Goal: Task Accomplishment & Management: Use online tool/utility

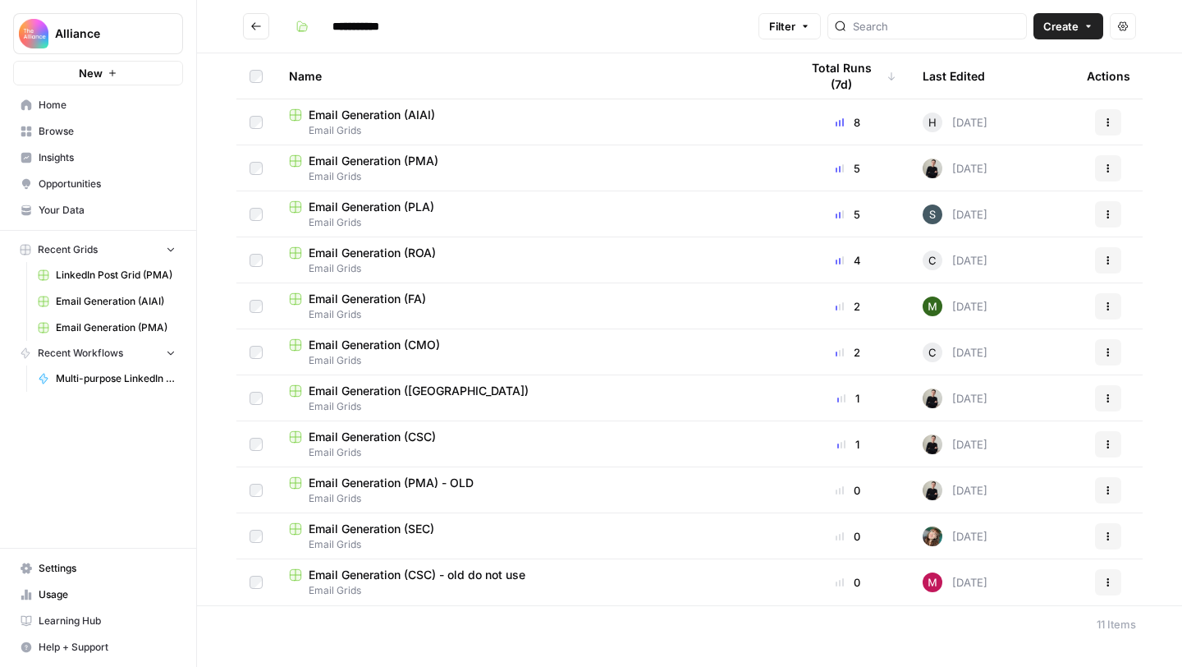
click at [85, 279] on span "LinkedIn Post Grid (PMA)" at bounding box center [116, 275] width 120 height 15
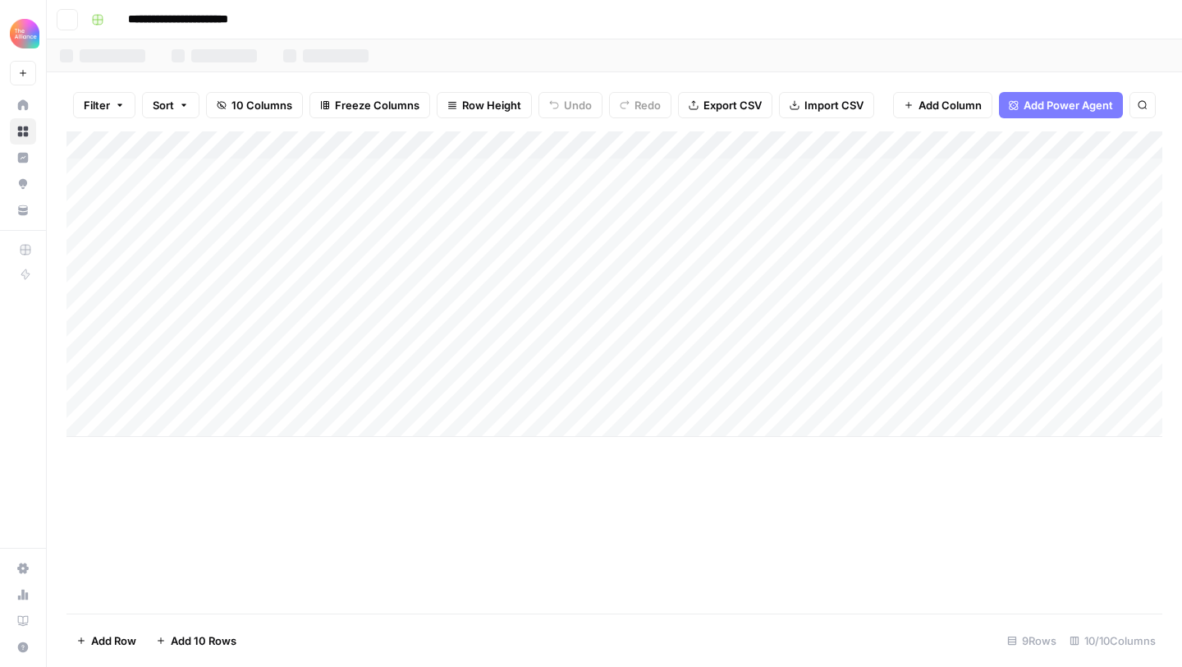
click at [177, 342] on div "Add Column" at bounding box center [614, 283] width 1096 height 305
click at [227, 314] on div "Add Column" at bounding box center [614, 283] width 1096 height 305
click at [213, 334] on div "Add Column" at bounding box center [614, 283] width 1096 height 305
click at [353, 314] on div "Add Column" at bounding box center [614, 283] width 1096 height 305
click at [337, 340] on div "Add Column" at bounding box center [614, 283] width 1096 height 305
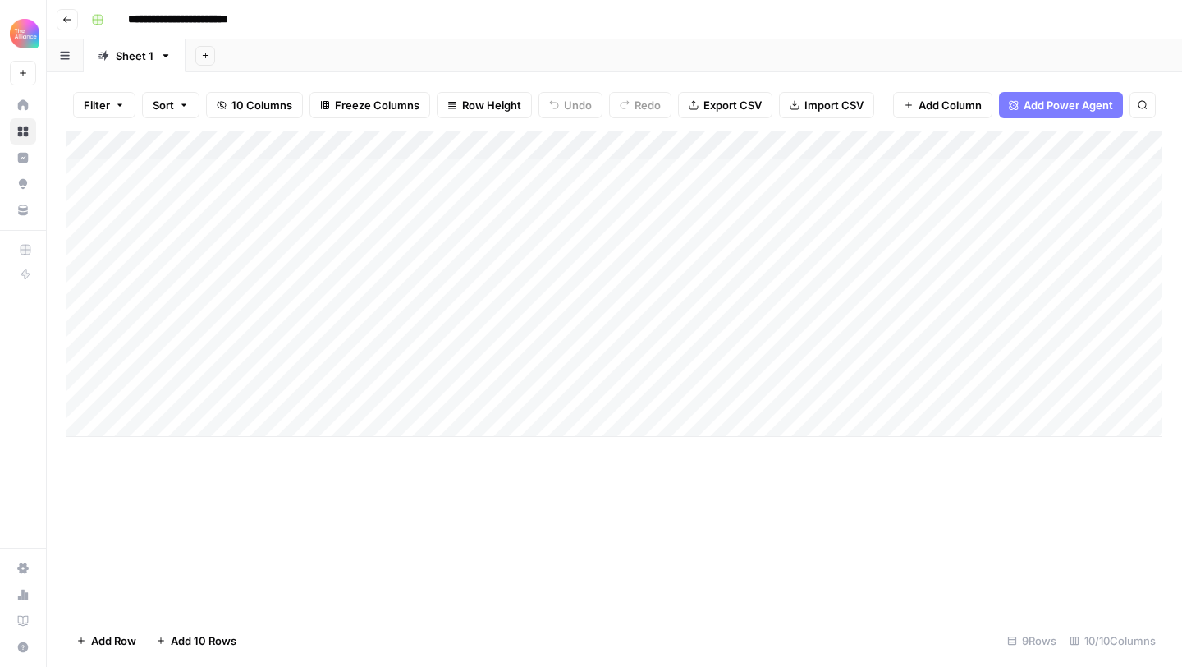
click at [520, 333] on div "Add Column" at bounding box center [614, 283] width 1096 height 305
click at [494, 232] on div "Add Column" at bounding box center [614, 283] width 1096 height 305
click at [467, 334] on div "Add Column" at bounding box center [614, 283] width 1096 height 305
click at [644, 352] on div "Add Column" at bounding box center [614, 283] width 1096 height 305
click at [1062, 348] on div "Add Column" at bounding box center [614, 283] width 1096 height 305
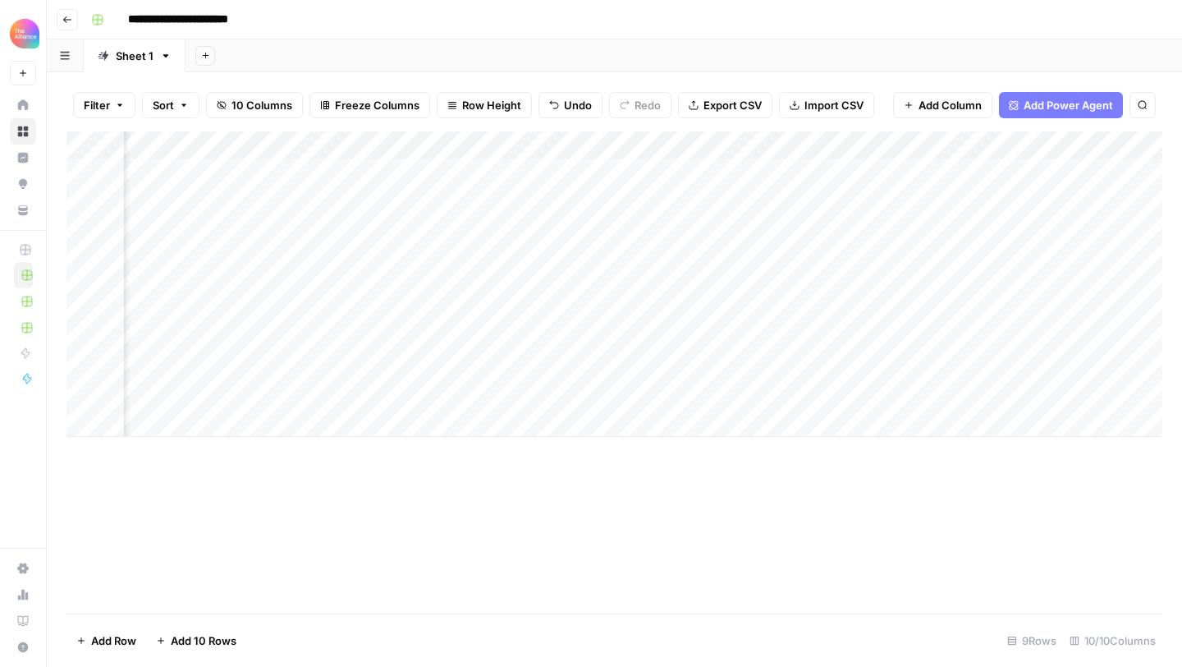
scroll to position [0, 530]
click at [842, 347] on div "Add Column" at bounding box center [614, 283] width 1096 height 305
click at [718, 343] on div "Add Column" at bounding box center [614, 283] width 1096 height 305
click at [800, 333] on div "Add Column" at bounding box center [614, 283] width 1096 height 305
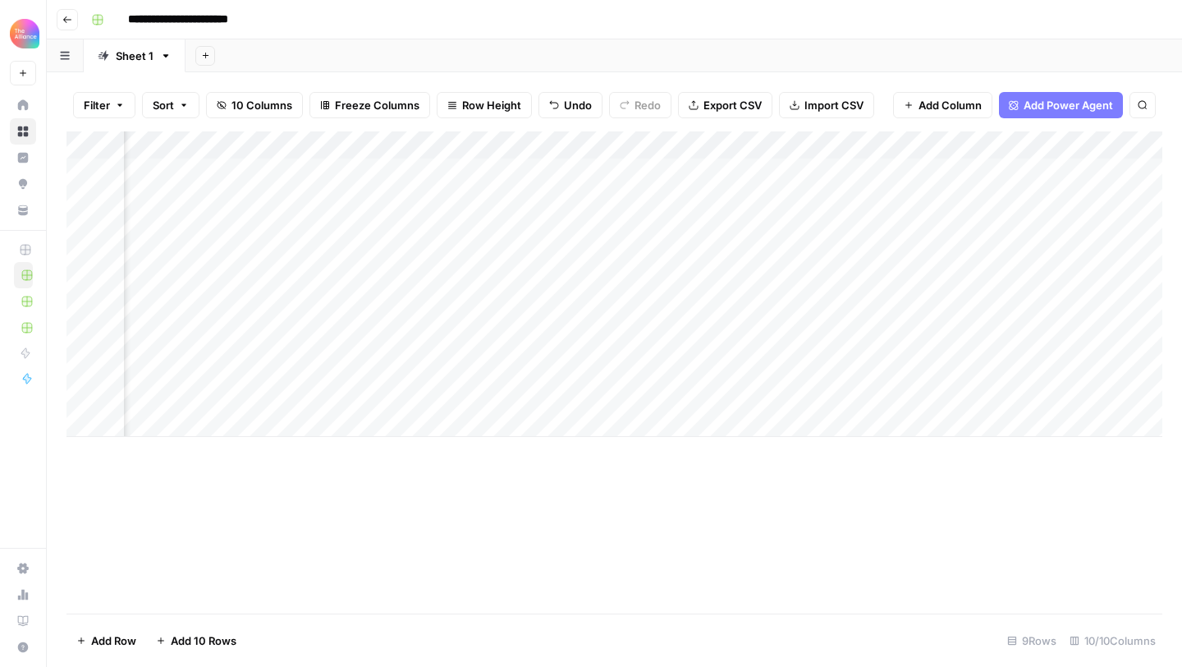
click at [568, 339] on div "Add Column" at bounding box center [614, 283] width 1096 height 305
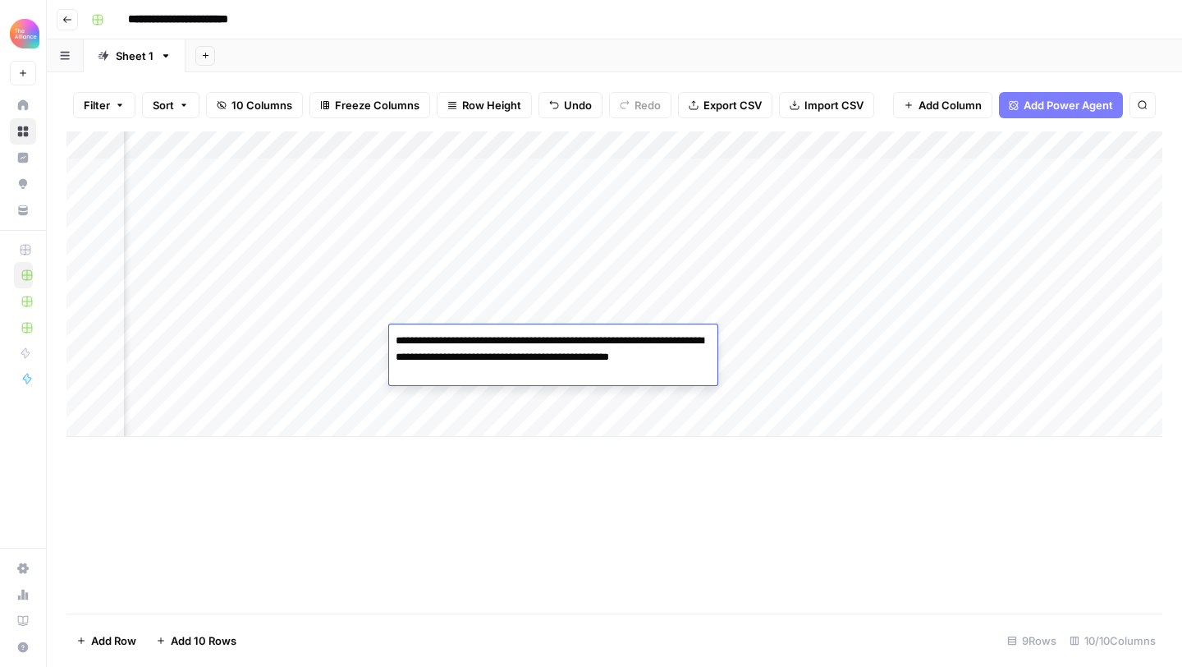
type textarea "**********"
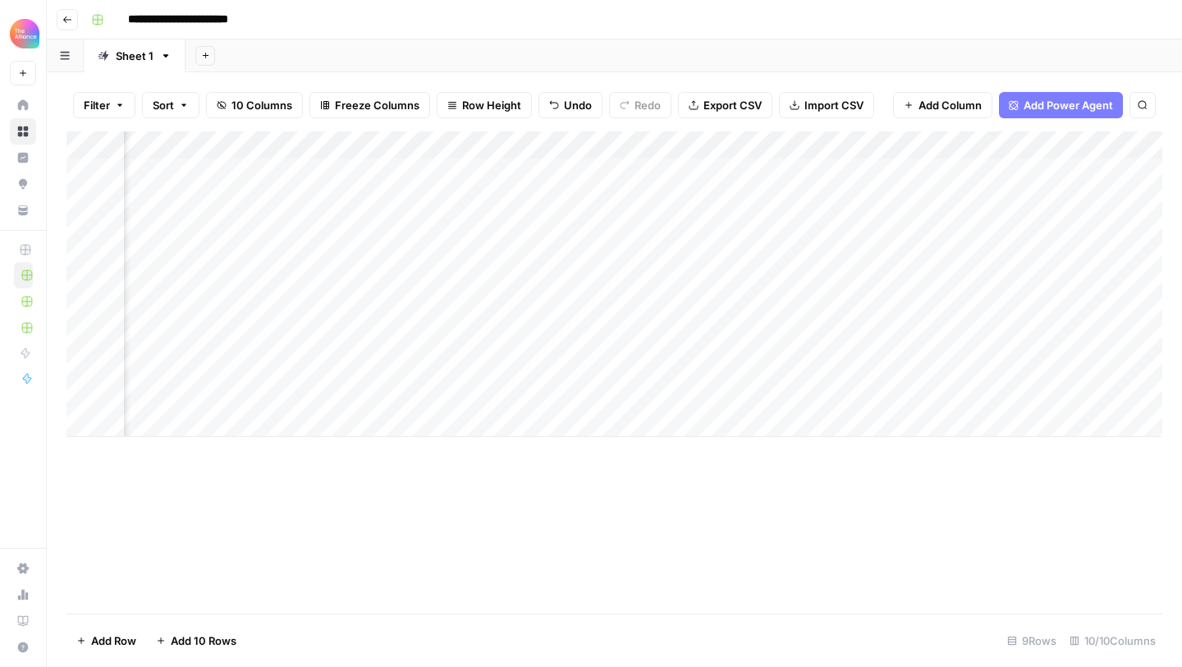
click at [846, 314] on div "Add Column" at bounding box center [614, 283] width 1096 height 305
click at [812, 346] on div "Add Column" at bounding box center [614, 283] width 1096 height 305
type textarea "**********"
click at [1010, 338] on div "Add Column" at bounding box center [614, 283] width 1096 height 305
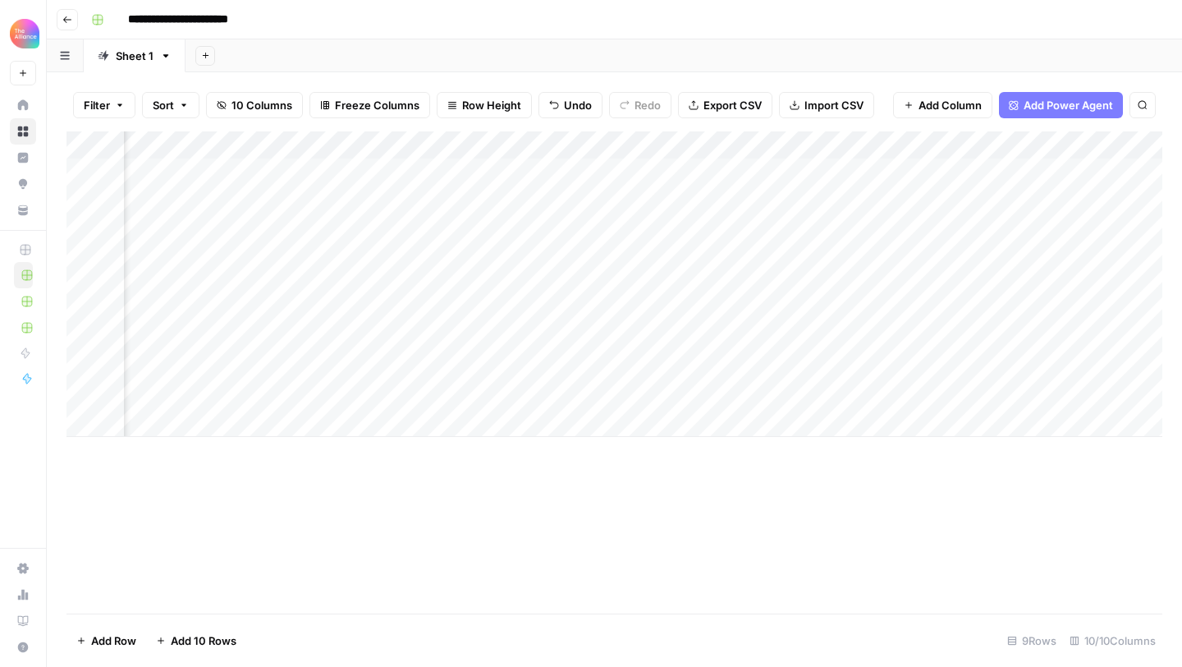
click at [1018, 337] on div "Add Column" at bounding box center [614, 283] width 1096 height 305
click at [992, 333] on div "Add Column" at bounding box center [614, 283] width 1096 height 305
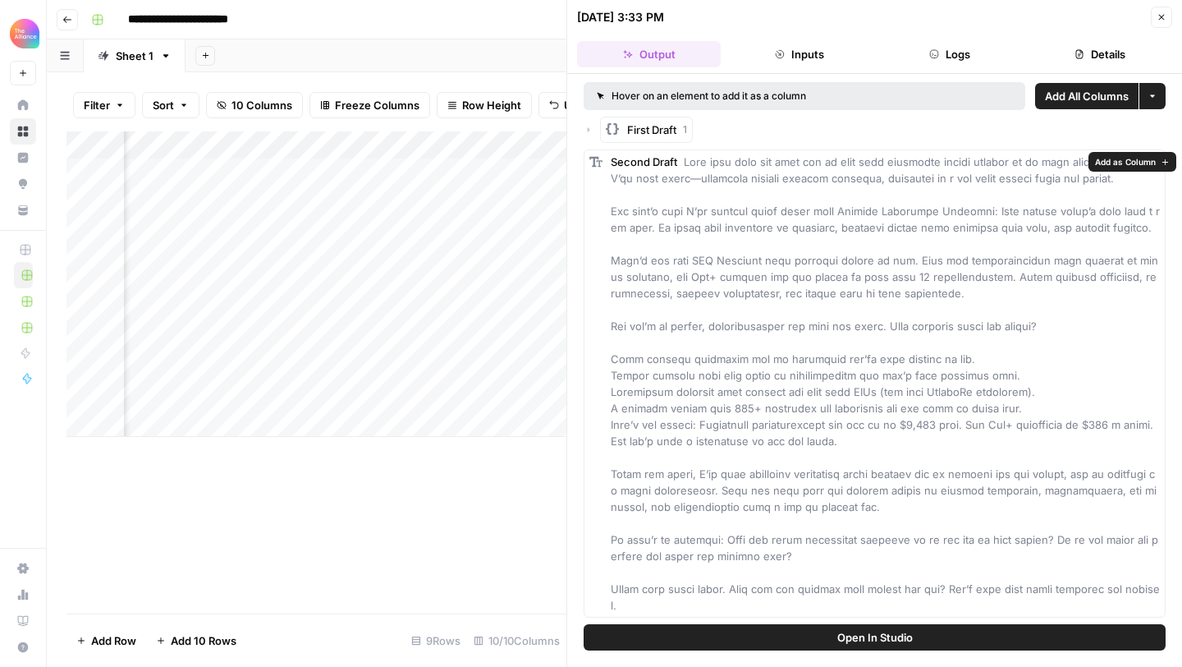
scroll to position [2, 0]
click at [760, 627] on button "Open In Studio" at bounding box center [875, 637] width 582 height 26
drag, startPoint x: 685, startPoint y: 156, endPoint x: 700, endPoint y: 629, distance: 473.1
click at [700, 629] on div "Hover on an element to add it as a column Add All Columns More options First Dr…" at bounding box center [874, 370] width 615 height 593
copy span "Lore ipsu dolo sit amet con ad elit sedd eiusmodte incidi utlabor et do magn al…"
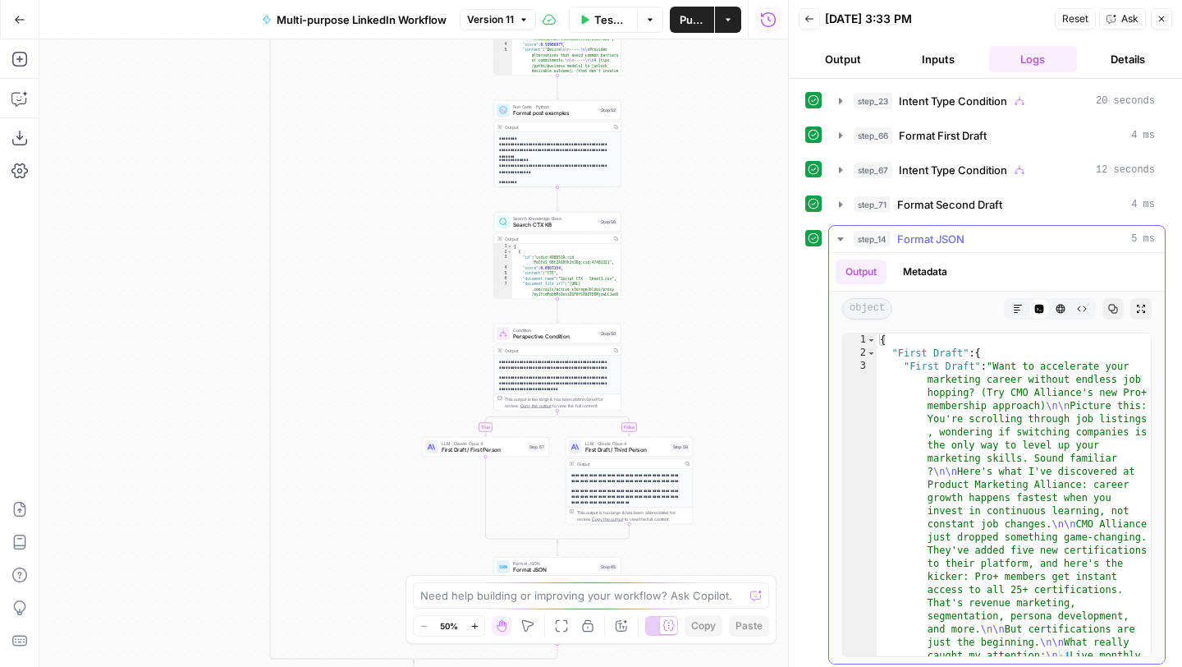
scroll to position [6, 0]
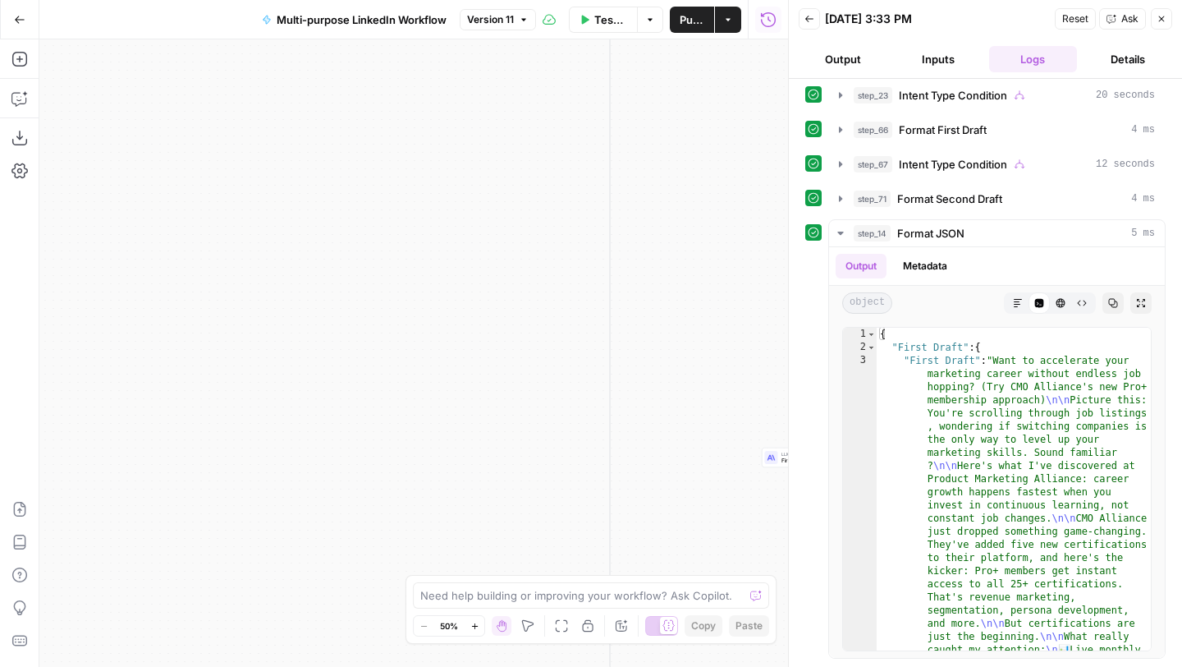
click at [16, 21] on icon "button" at bounding box center [19, 19] width 11 height 11
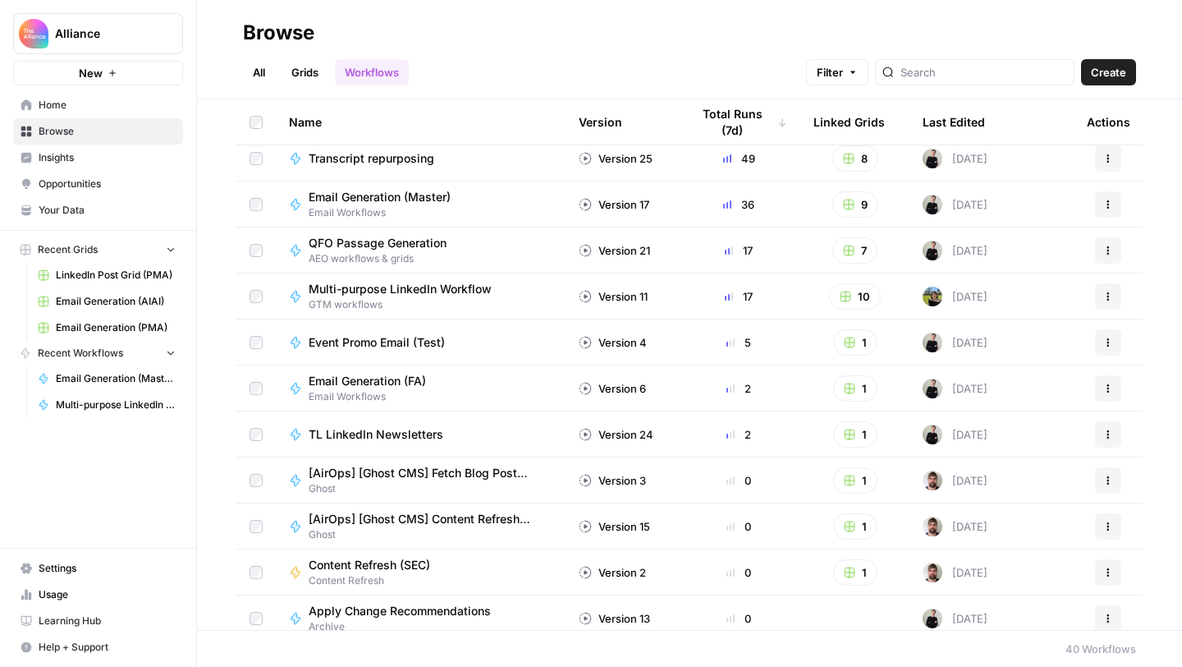
scroll to position [11, 0]
